Goal: Information Seeking & Learning: Learn about a topic

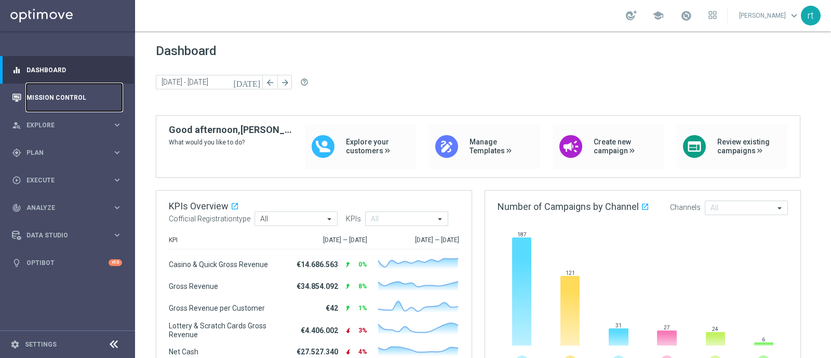
click at [46, 102] on link "Mission Control" at bounding box center [75, 98] width 96 height 28
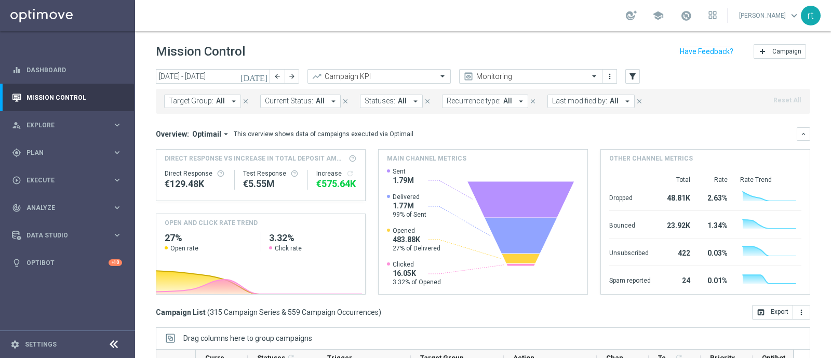
click at [184, 84] on div "[DATE] [DATE] - [DATE] arrow_back arrow_forward" at bounding box center [227, 77] width 143 height 16
click at [186, 76] on input "[DATE] - [DATE]" at bounding box center [213, 76] width 114 height 15
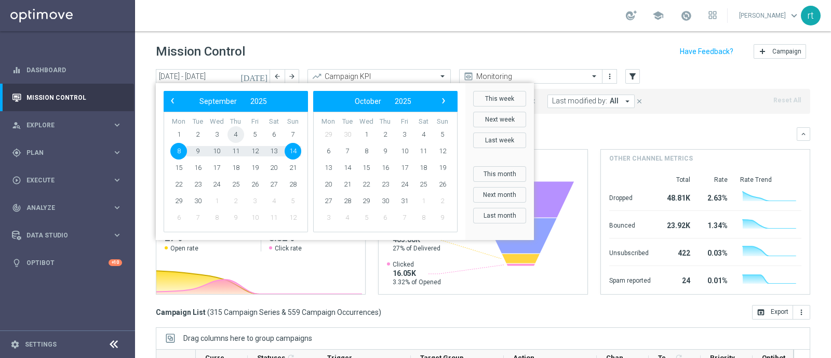
click at [234, 136] on span "4" at bounding box center [236, 134] width 17 height 17
type input "[DATE] - [DATE]"
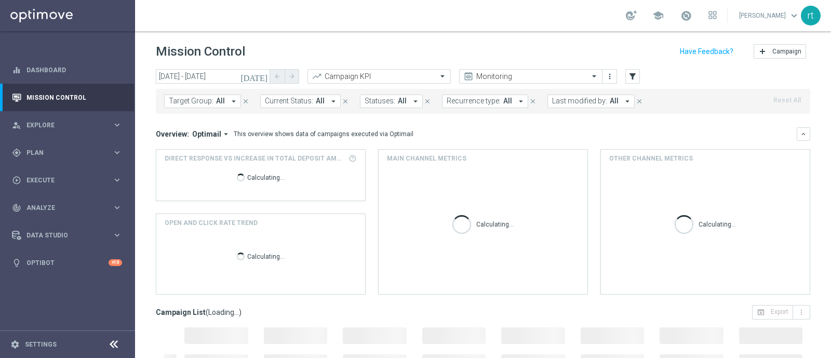
click at [587, 98] on span "Last modified by:" at bounding box center [579, 101] width 55 height 9
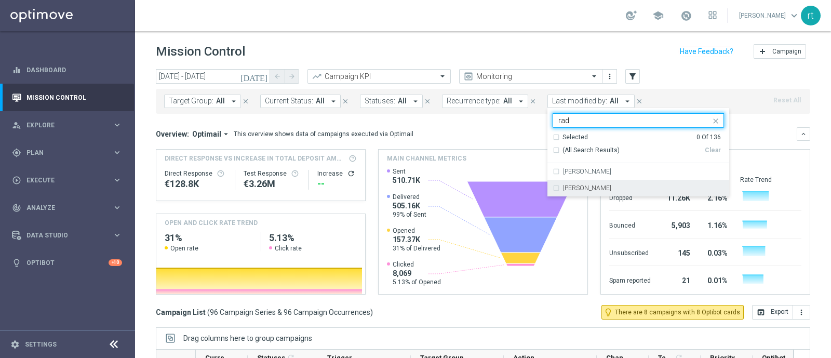
click at [563, 187] on label "[PERSON_NAME]" at bounding box center [587, 188] width 48 height 6
type input "rad"
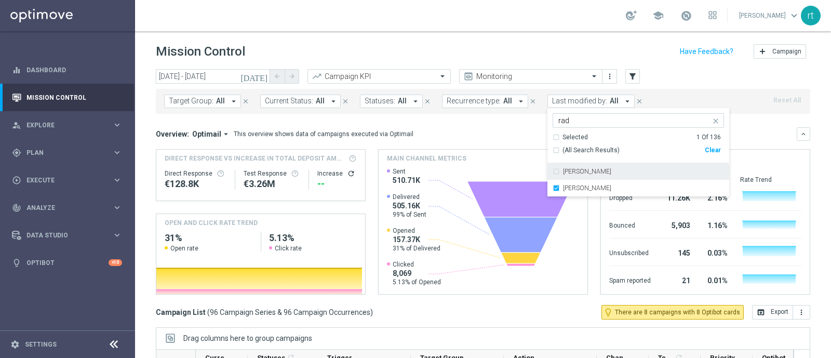
click at [546, 52] on div "Mission Control add Campaign" at bounding box center [483, 52] width 655 height 20
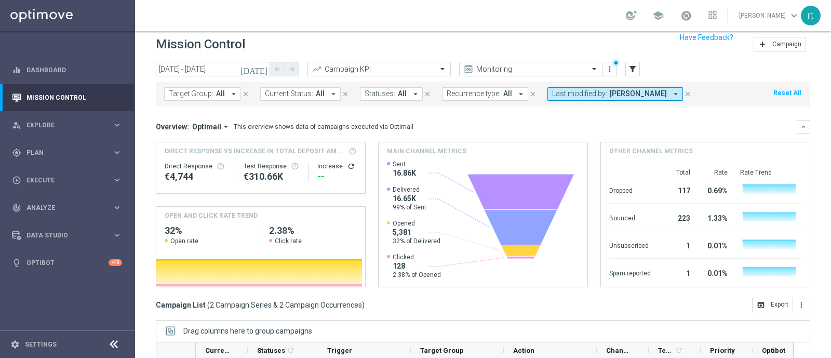
scroll to position [3, 0]
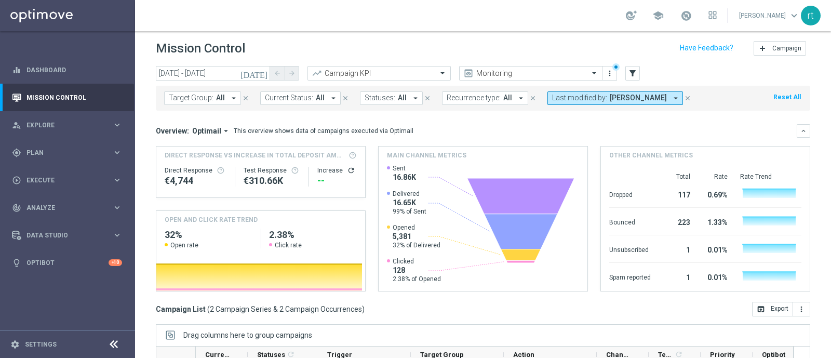
click at [580, 92] on button "Last modified by: [PERSON_NAME] arrow_drop_down" at bounding box center [616, 98] width 136 height 14
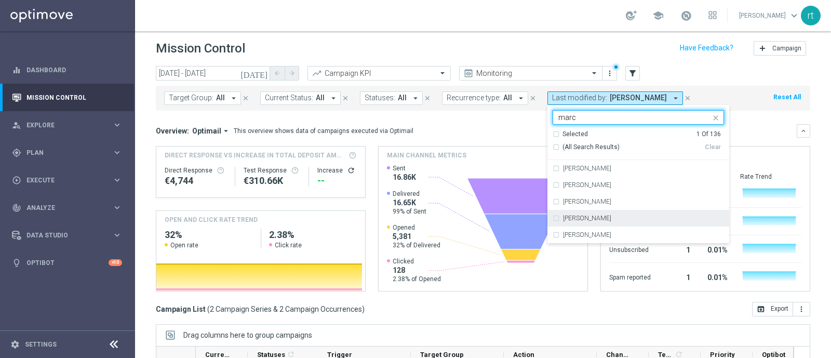
click at [572, 214] on div "[PERSON_NAME]" at bounding box center [638, 218] width 171 height 17
type input "marc"
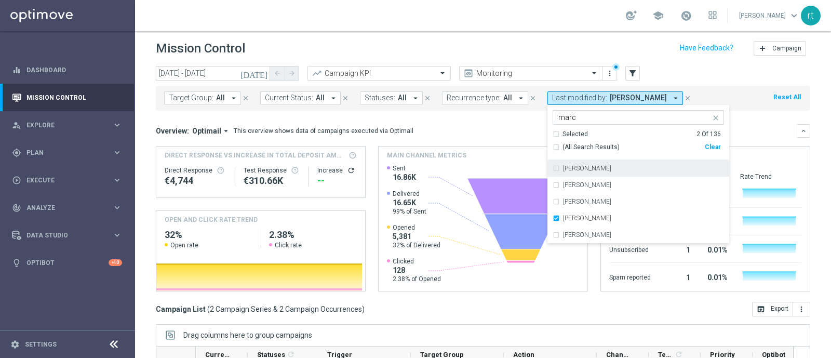
click at [556, 54] on div "Mission Control add Campaign" at bounding box center [483, 48] width 655 height 20
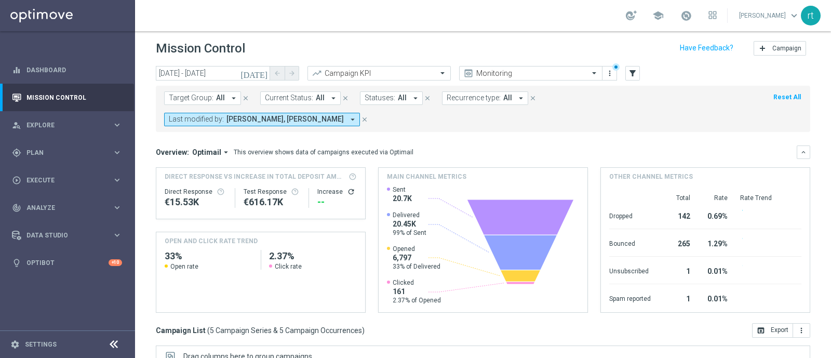
scroll to position [182, 0]
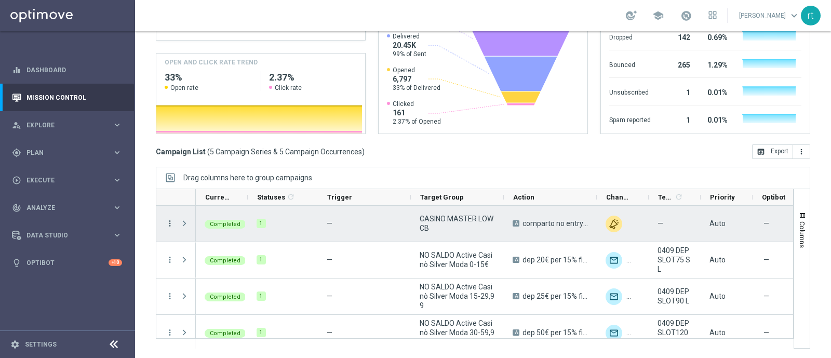
click at [170, 222] on icon "more_vert" at bounding box center [169, 223] width 9 height 9
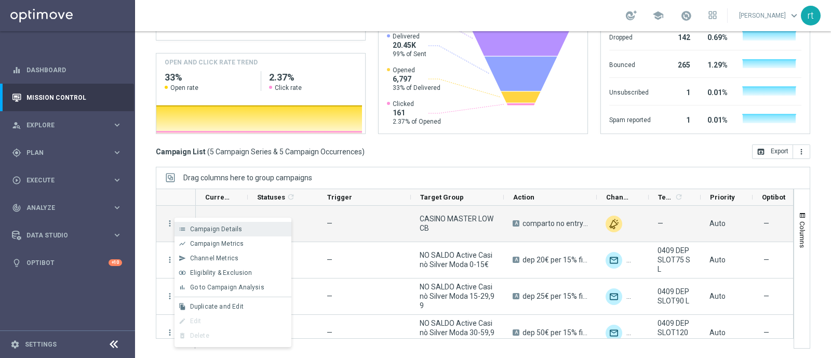
click at [192, 226] on span "Campaign Details" at bounding box center [216, 229] width 52 height 7
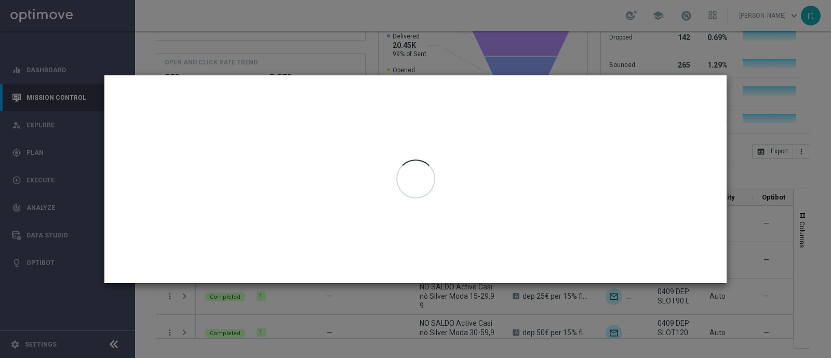
click at [302, 56] on modal-container at bounding box center [415, 179] width 831 height 358
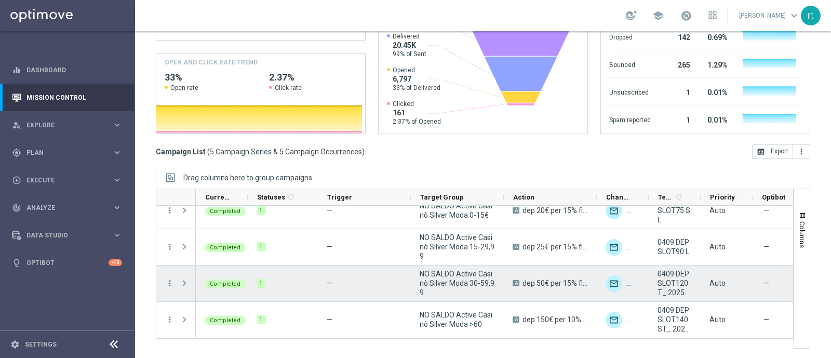
scroll to position [0, 0]
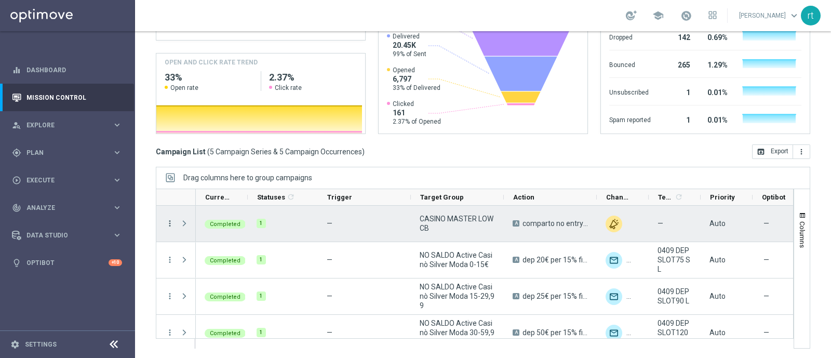
click at [166, 223] on icon "more_vert" at bounding box center [169, 223] width 9 height 9
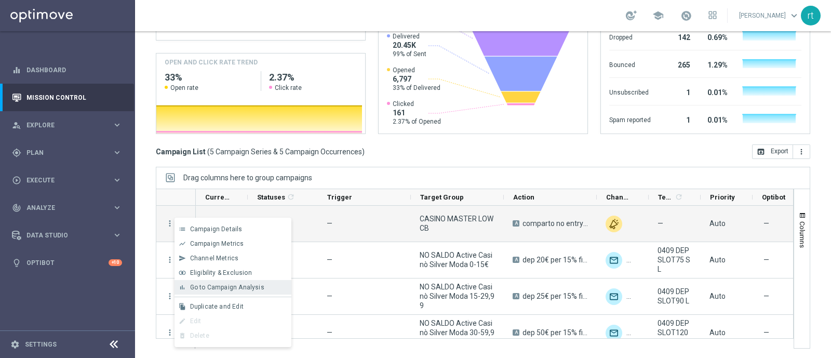
click at [206, 282] on div "bar_chart Go to Campaign Analysis" at bounding box center [233, 287] width 117 height 15
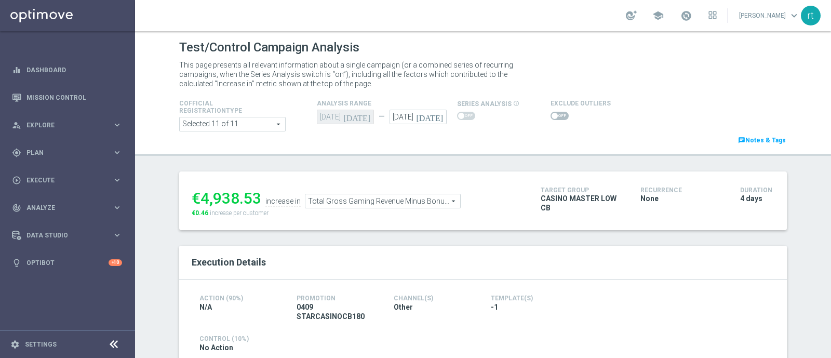
click at [393, 200] on span "Total Gross Gaming Revenue Minus Bonus Wagared" at bounding box center [383, 201] width 155 height 14
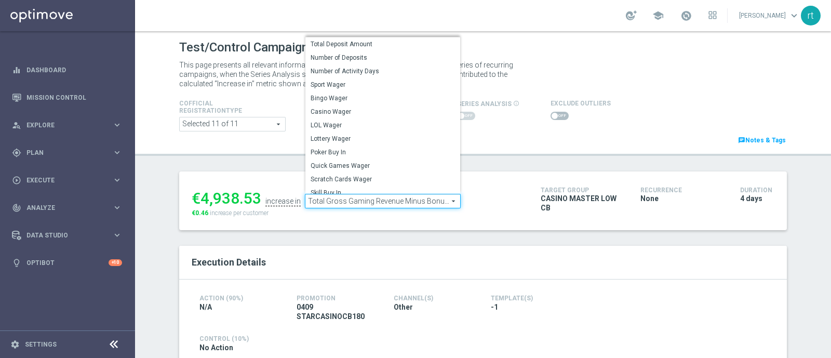
click at [264, 160] on div "Test/Control Campaign Analysis This page presents all relevant information abou…" at bounding box center [483, 194] width 696 height 327
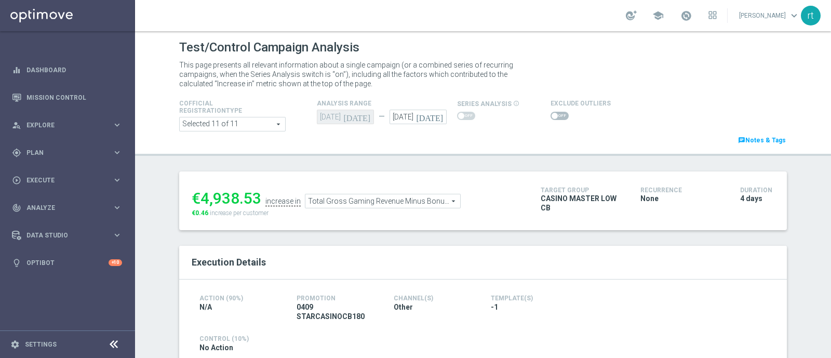
click at [552, 114] on span at bounding box center [560, 116] width 18 height 8
click at [552, 114] on input "checkbox" at bounding box center [560, 116] width 18 height 8
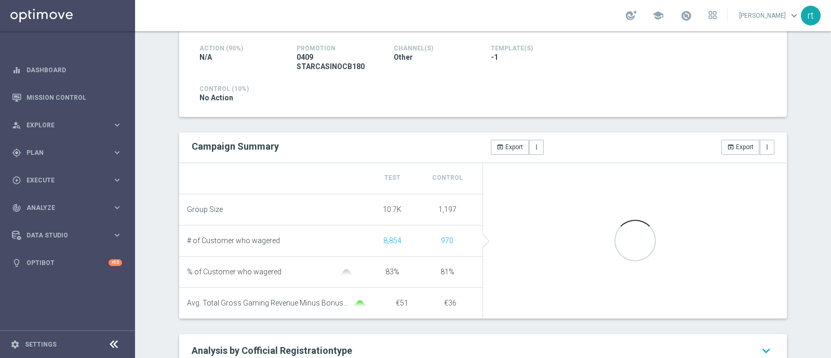
scroll to position [39, 0]
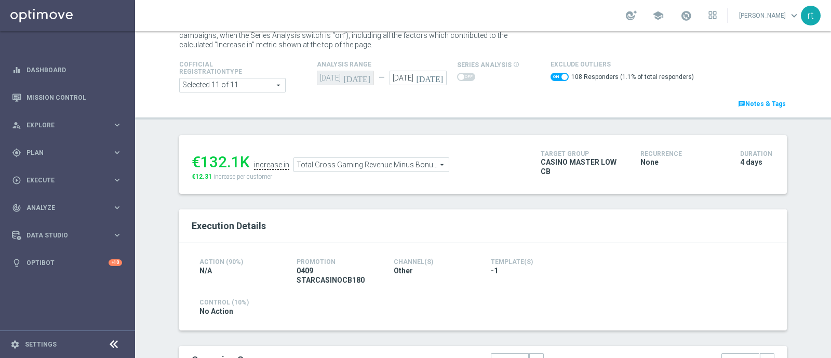
click at [400, 164] on span "Total Gross Gaming Revenue Minus Bonus Wagared" at bounding box center [371, 165] width 155 height 14
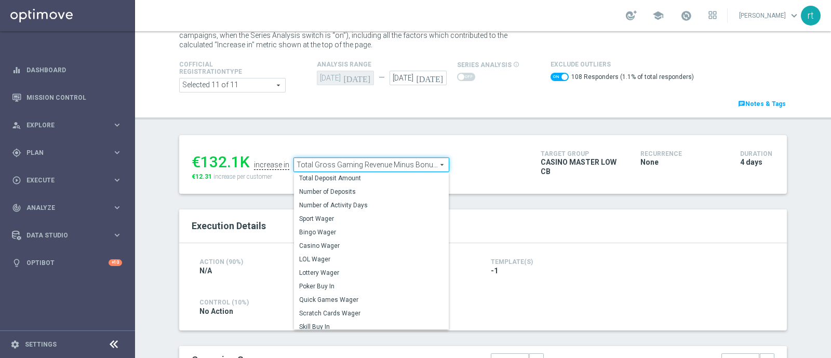
scroll to position [1, 0]
click at [340, 183] on label "Total Deposit Amount" at bounding box center [371, 180] width 155 height 14
checkbox input "false"
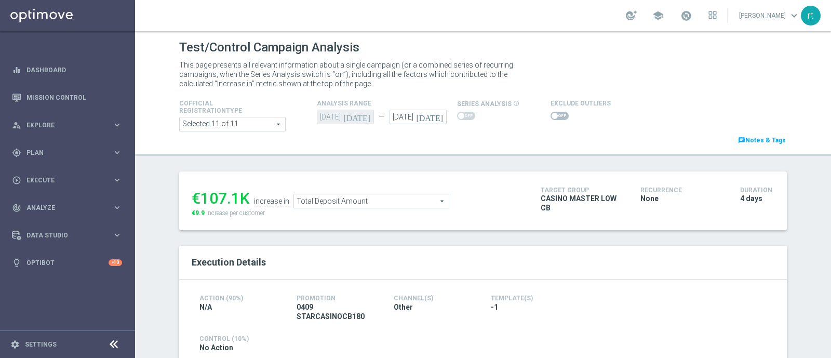
click at [306, 202] on span "Total Deposit Amount" at bounding box center [371, 201] width 155 height 14
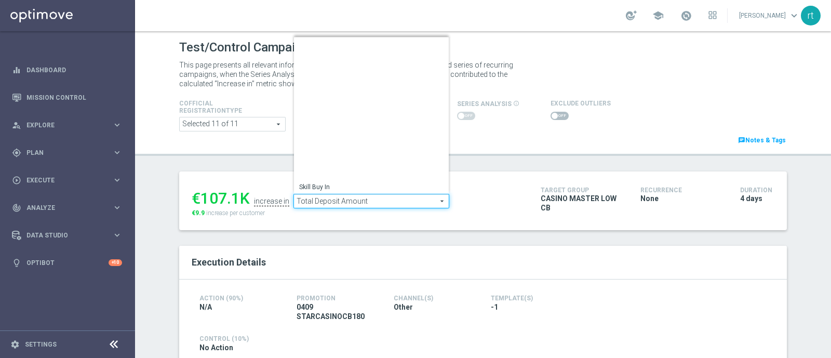
scroll to position [149, 0]
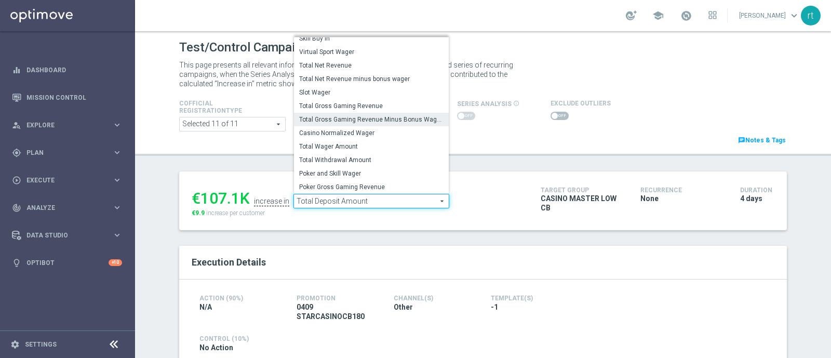
click at [333, 115] on span "Total Gross Gaming Revenue Minus Bonus Wagared" at bounding box center [371, 119] width 144 height 8
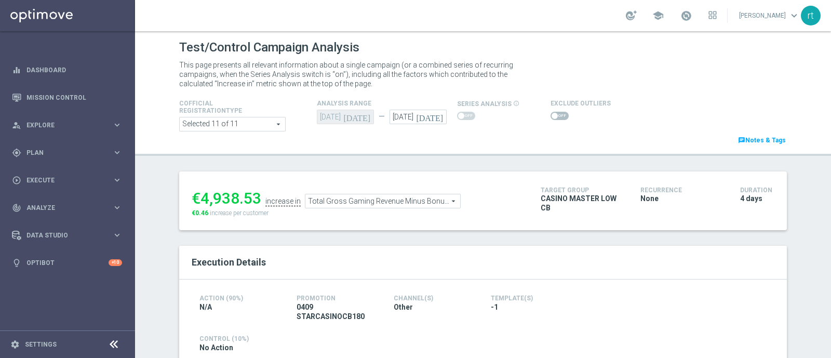
click at [335, 199] on span "Total Gross Gaming Revenue Minus Bonus Wagared" at bounding box center [383, 201] width 155 height 14
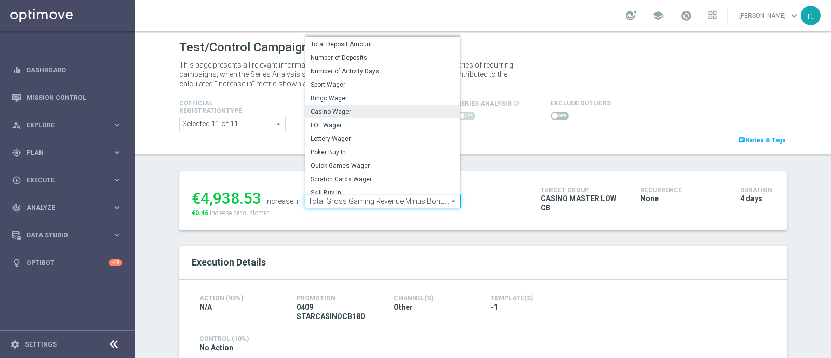
click at [336, 109] on span "Casino Wager" at bounding box center [383, 112] width 144 height 8
type input "Casino Wager"
